Goal: Find specific page/section: Find specific page/section

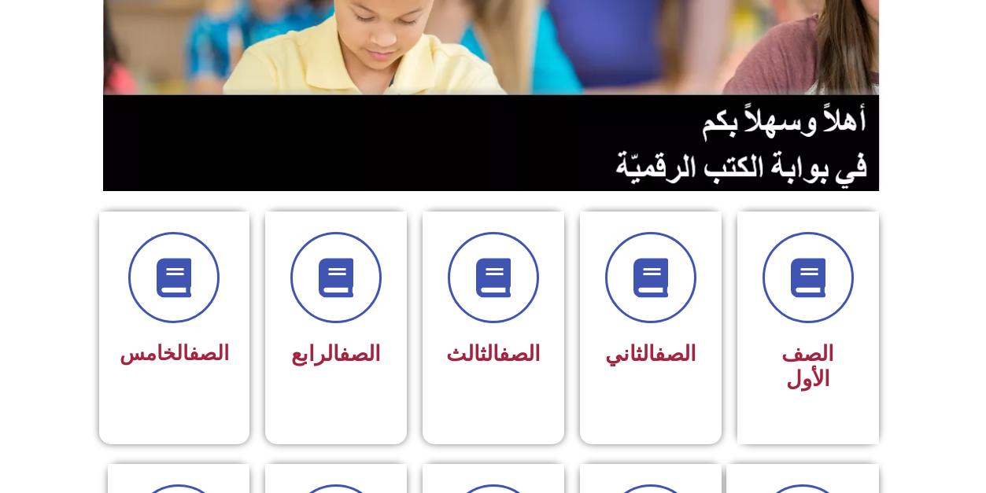
scroll to position [248, 0]
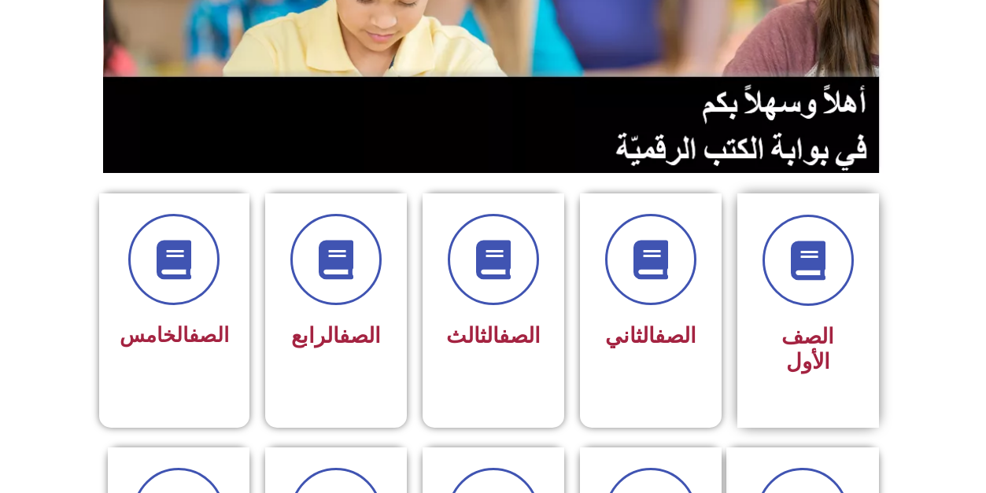
click at [797, 343] on span "الصف الأول" at bounding box center [807, 349] width 53 height 50
click at [806, 337] on span "الصف الأول" at bounding box center [807, 349] width 53 height 50
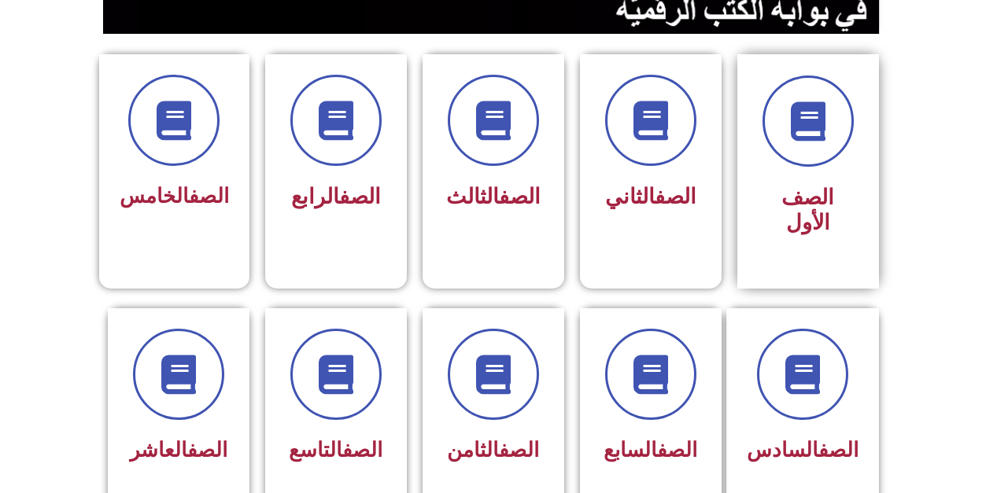
scroll to position [385, 0]
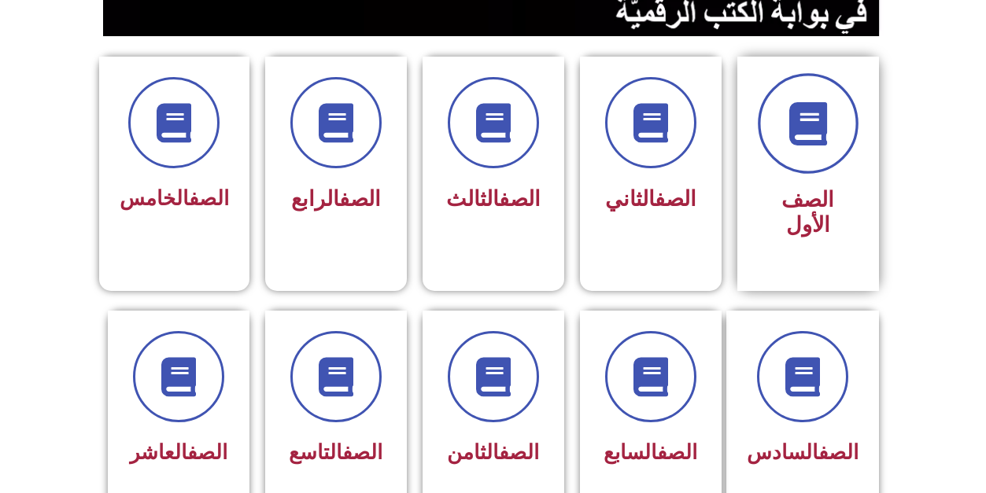
click at [805, 161] on span at bounding box center [808, 123] width 101 height 101
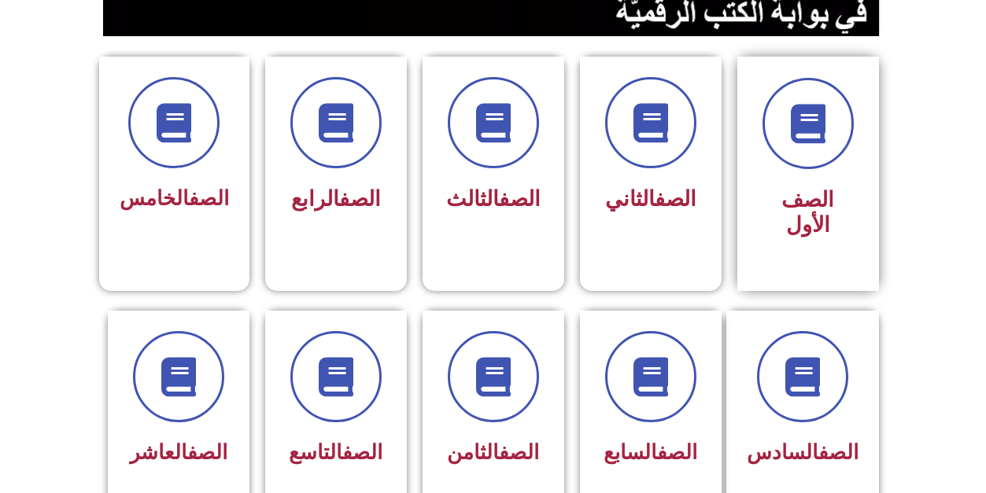
click at [798, 211] on span "الصف الأول" at bounding box center [807, 212] width 53 height 50
click at [794, 238] on div "الصف الأول" at bounding box center [808, 174] width 142 height 234
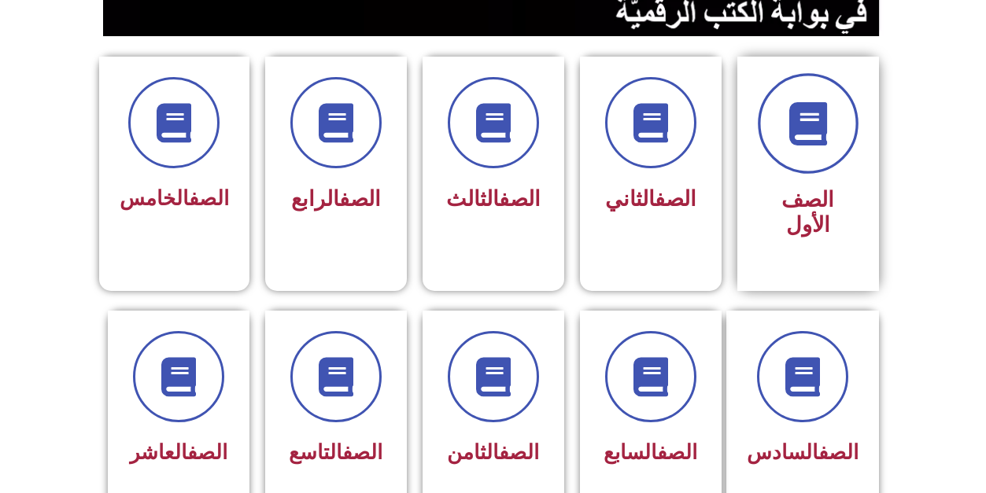
click at [802, 131] on icon at bounding box center [807, 123] width 43 height 43
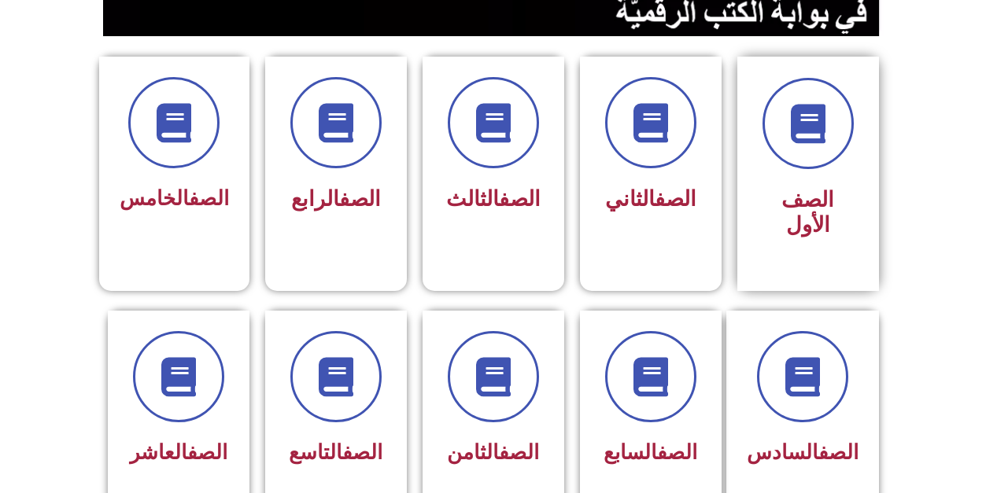
click at [786, 229] on div "الصف الأول" at bounding box center [808, 174] width 142 height 234
click at [789, 232] on div "الصف الأول" at bounding box center [808, 174] width 142 height 234
click at [777, 216] on div "الصف الأول" at bounding box center [807, 213] width 99 height 65
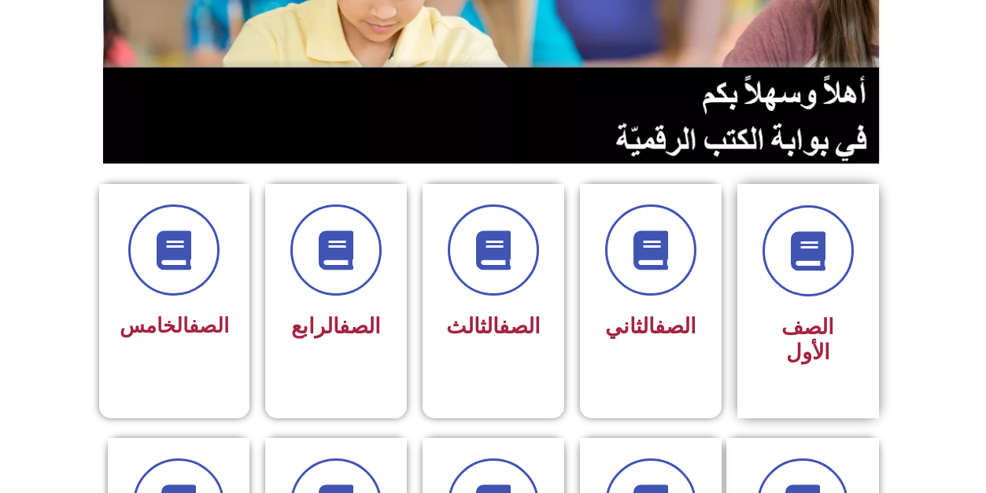
scroll to position [257, 0]
click at [778, 302] on div "الصف الأول" at bounding box center [807, 289] width 99 height 168
click at [809, 323] on span "الصف الأول" at bounding box center [807, 340] width 53 height 50
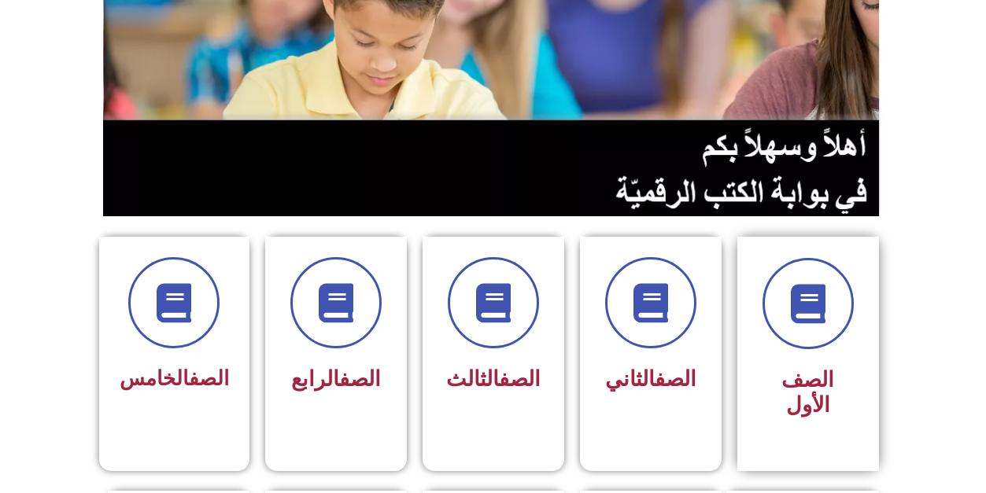
scroll to position [207, 0]
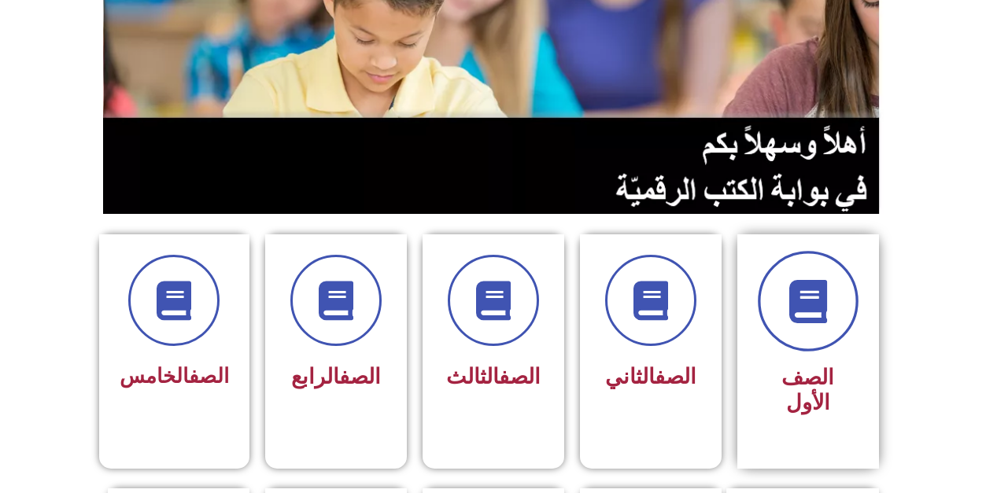
click at [810, 343] on span at bounding box center [808, 301] width 101 height 101
click at [792, 370] on span "الصف الأول" at bounding box center [807, 390] width 53 height 50
click at [792, 368] on span "الصف الأول" at bounding box center [807, 390] width 53 height 50
click at [791, 366] on span "الصف الأول" at bounding box center [807, 390] width 53 height 50
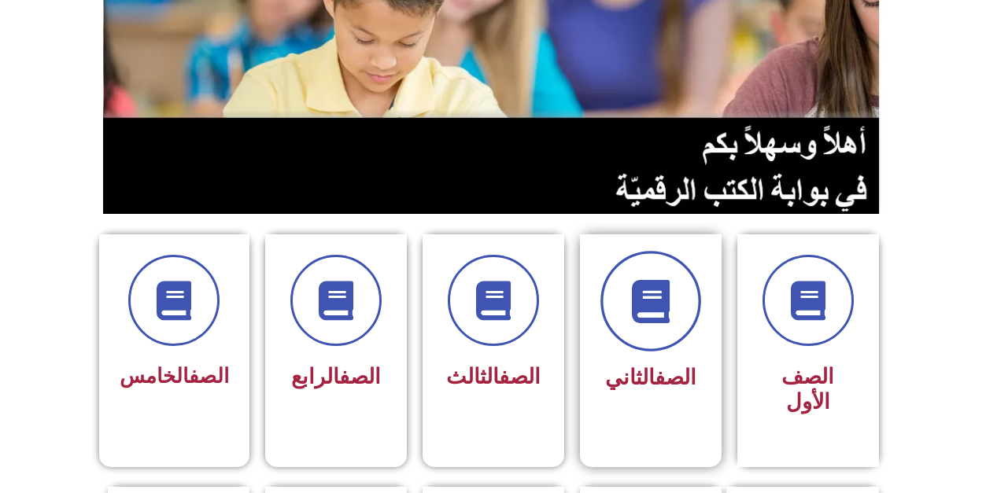
click at [682, 320] on span at bounding box center [650, 301] width 101 height 101
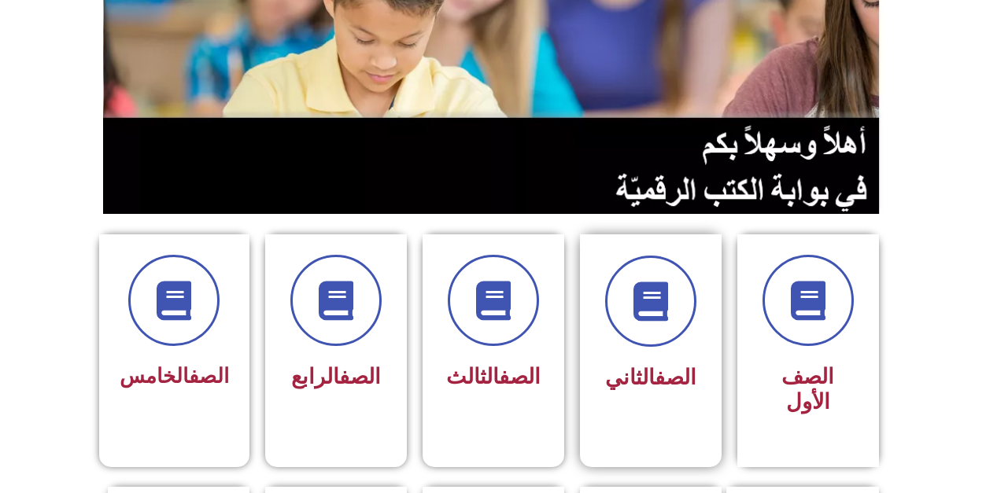
click at [618, 380] on span "الصف الثاني" at bounding box center [650, 377] width 91 height 25
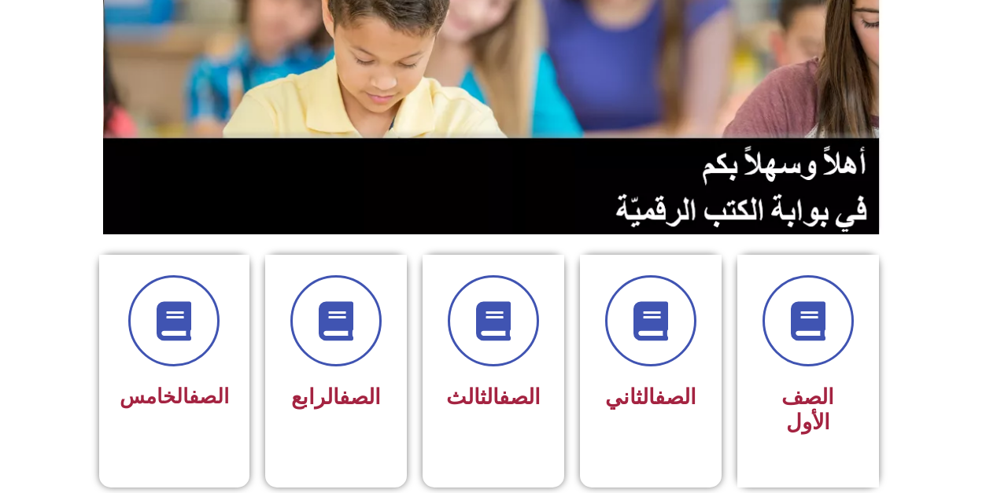
scroll to position [218, 0]
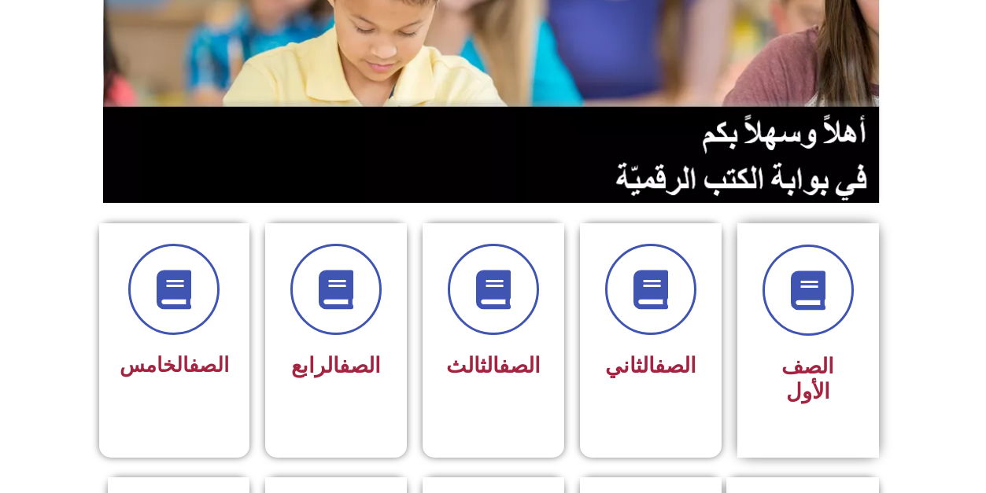
click at [786, 361] on span "الصف الأول" at bounding box center [807, 379] width 53 height 50
click at [841, 344] on div "الصف الأول" at bounding box center [807, 329] width 99 height 168
click at [840, 345] on div "الصف الأول" at bounding box center [807, 329] width 99 height 168
drag, startPoint x: 840, startPoint y: 345, endPoint x: 816, endPoint y: 323, distance: 32.9
click at [839, 345] on div "الصف الأول" at bounding box center [807, 329] width 99 height 168
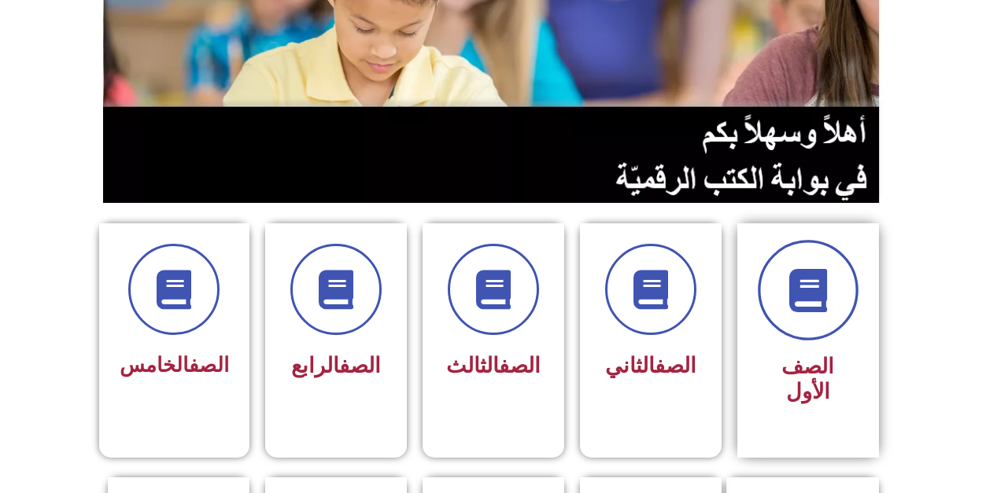
click at [779, 282] on span at bounding box center [808, 290] width 101 height 101
